Goal: Task Accomplishment & Management: Complete application form

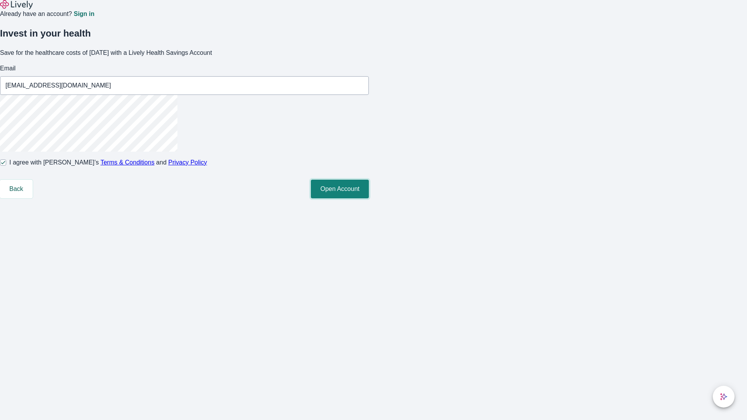
click at [369, 198] on button "Open Account" at bounding box center [340, 189] width 58 height 19
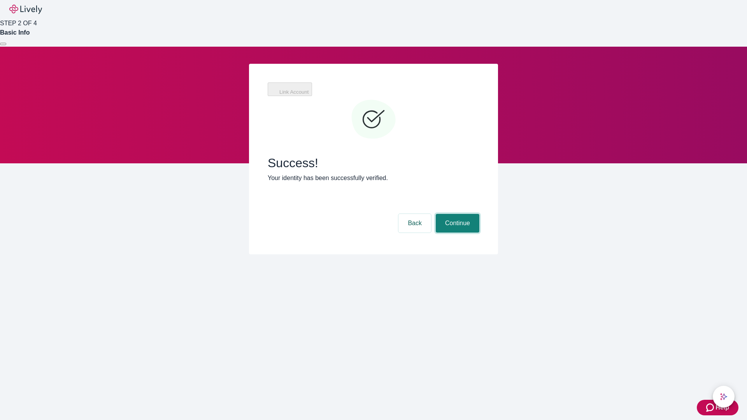
click at [456, 214] on button "Continue" at bounding box center [458, 223] width 44 height 19
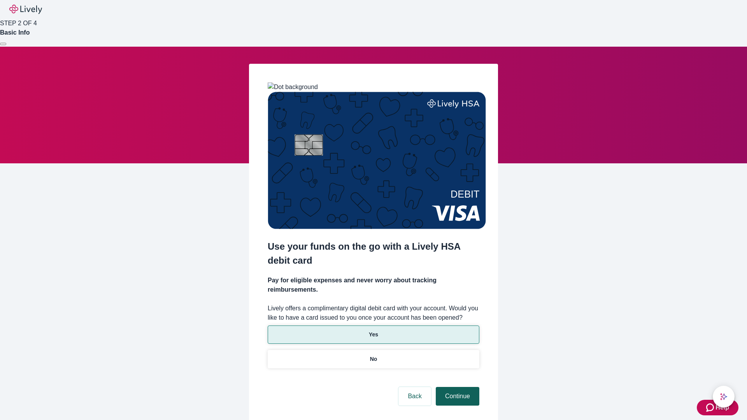
click at [373, 331] on p "Yes" at bounding box center [373, 335] width 9 height 8
click at [456, 387] on button "Continue" at bounding box center [458, 396] width 44 height 19
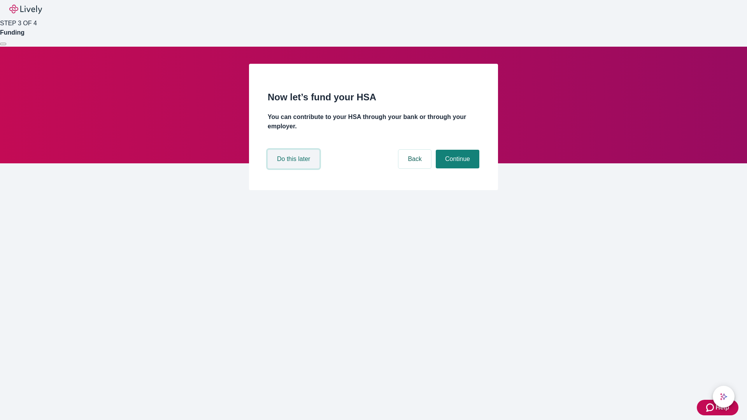
click at [295, 168] on button "Do this later" at bounding box center [294, 159] width 52 height 19
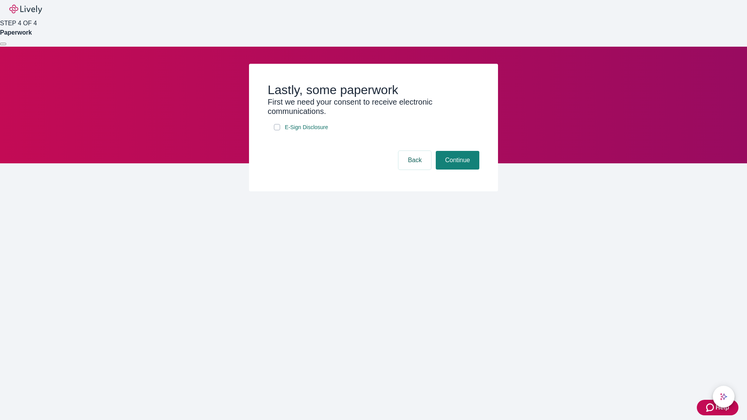
click at [277, 130] on input "E-Sign Disclosure" at bounding box center [277, 127] width 6 height 6
checkbox input "true"
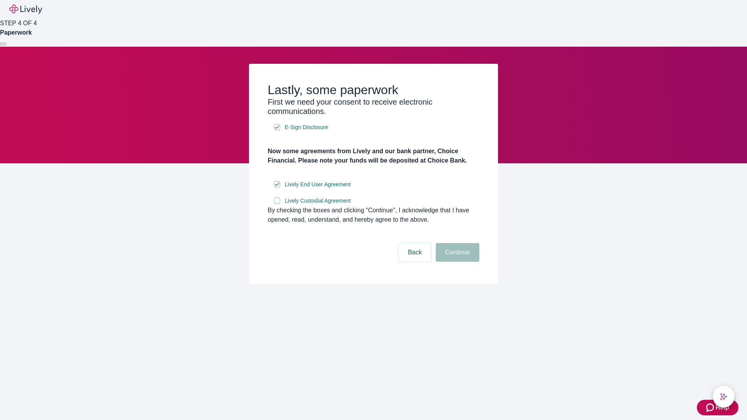
click at [277, 204] on input "Lively Custodial Agreement" at bounding box center [277, 201] width 6 height 6
checkbox input "true"
click at [456, 262] on button "Continue" at bounding box center [458, 252] width 44 height 19
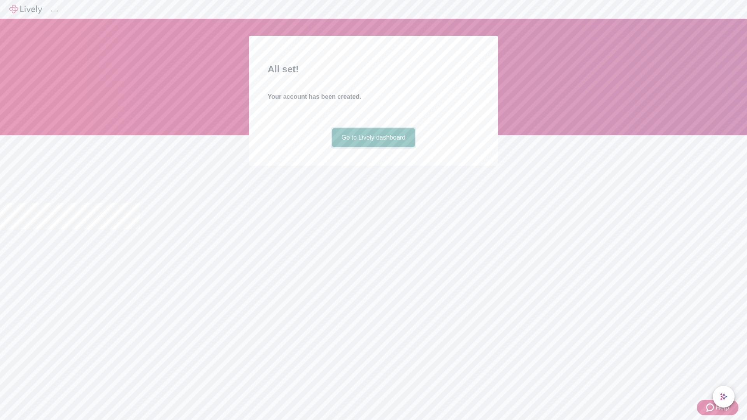
click at [373, 147] on link "Go to Lively dashboard" at bounding box center [373, 137] width 83 height 19
